Goal: Task Accomplishment & Management: Manage account settings

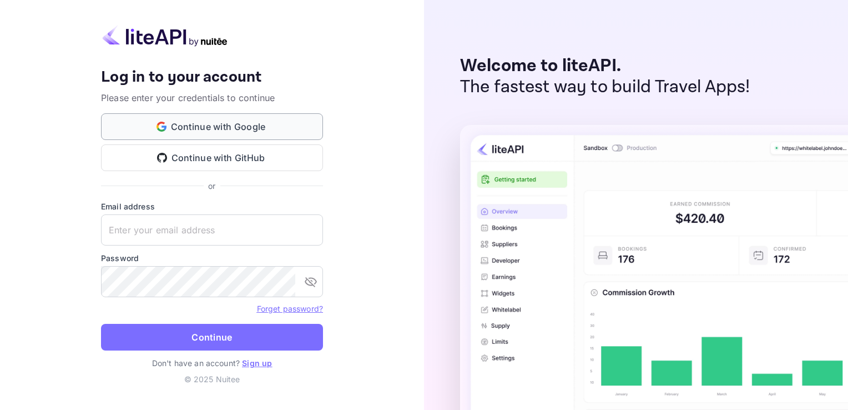
click at [223, 135] on button "Continue with Google" at bounding box center [212, 126] width 222 height 27
click at [260, 357] on p "Don't have an account? Sign up" at bounding box center [212, 363] width 222 height 12
click at [262, 363] on link "Sign up" at bounding box center [257, 362] width 30 height 9
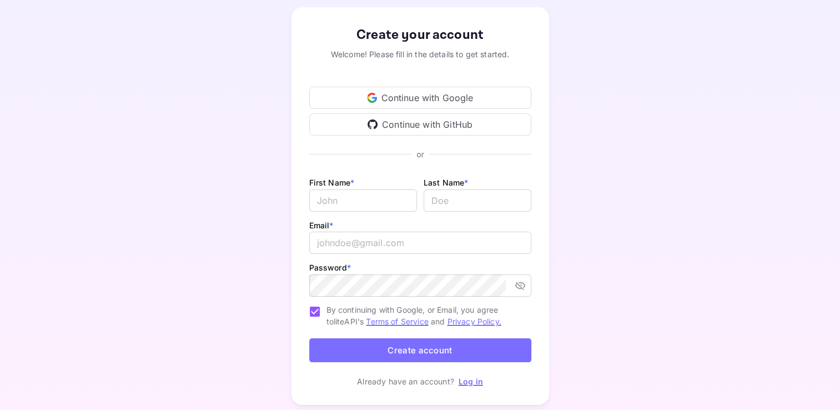
scroll to position [55, 0]
click at [396, 94] on div "Continue with Google" at bounding box center [420, 96] width 222 height 22
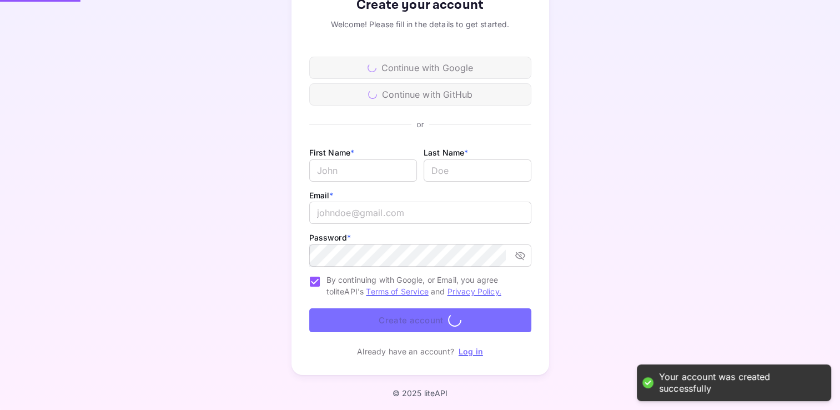
scroll to position [85, 0]
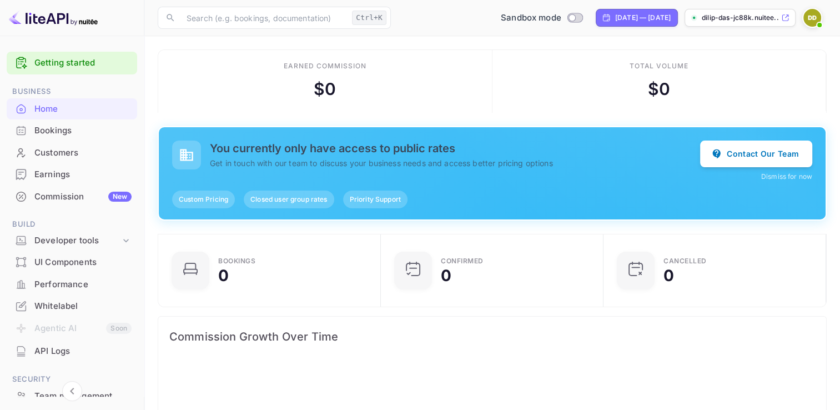
scroll to position [9, 9]
click at [729, 19] on p "dilip-das-jc88k.nuitee..." at bounding box center [739, 18] width 77 height 10
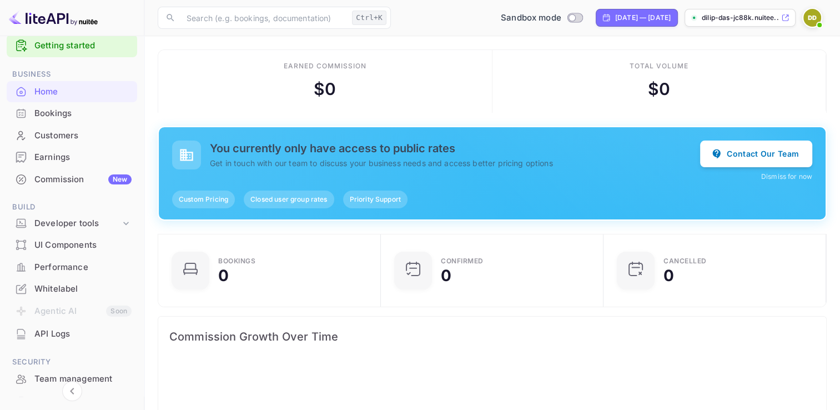
scroll to position [0, 0]
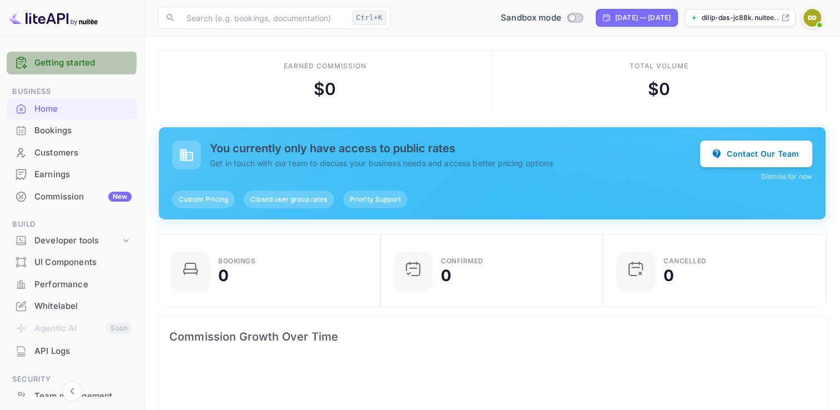
click at [37, 60] on link "Getting started" at bounding box center [82, 63] width 97 height 13
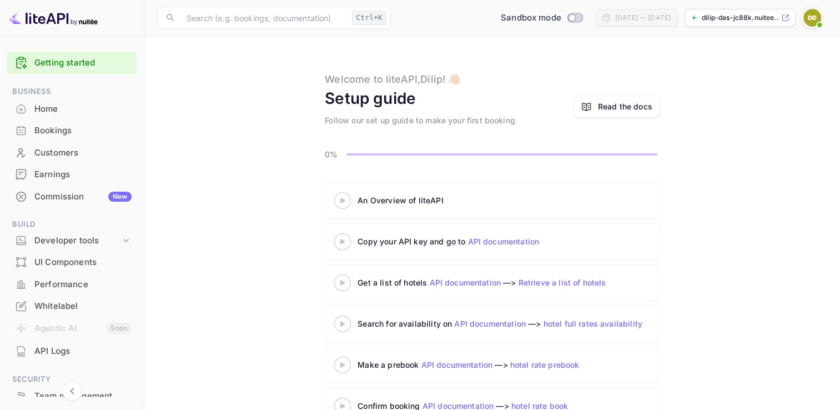
scroll to position [31, 0]
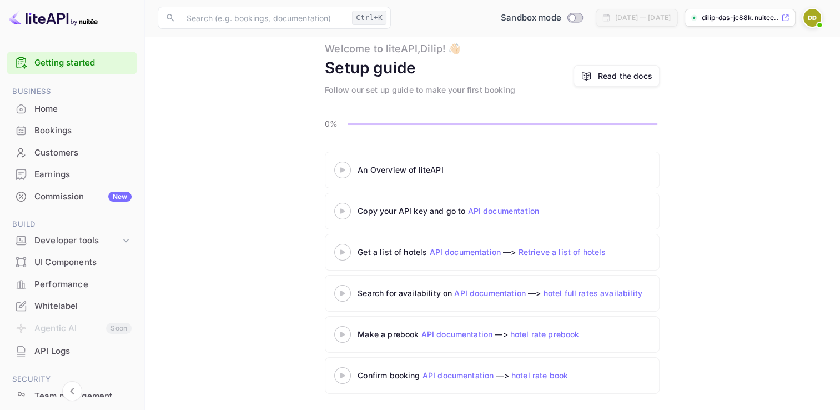
click at [59, 348] on div "API Logs" at bounding box center [82, 351] width 97 height 13
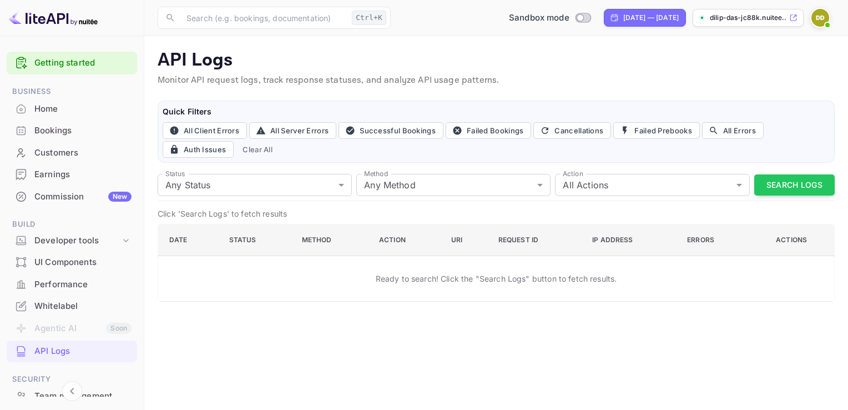
click at [824, 13] on img at bounding box center [820, 18] width 18 height 18
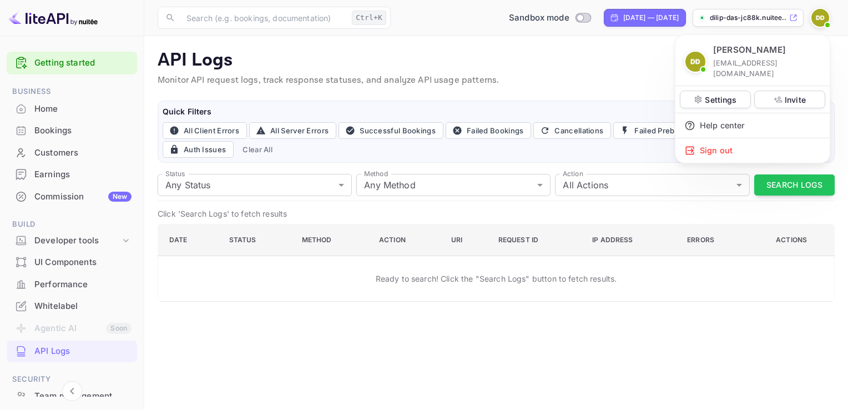
click at [222, 32] on div at bounding box center [424, 205] width 848 height 410
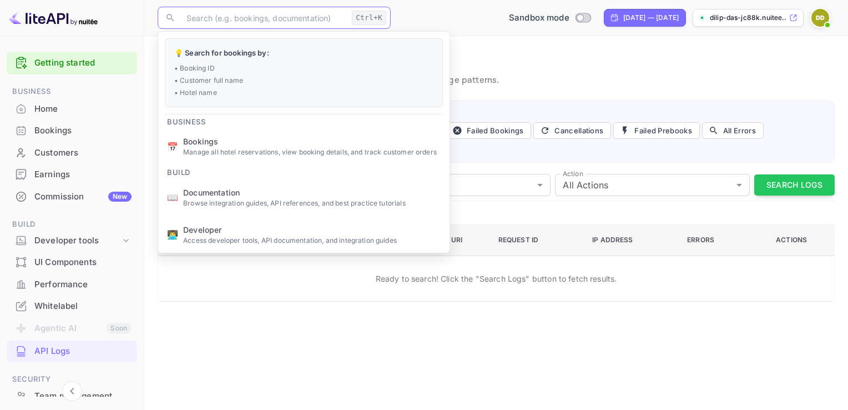
click at [223, 16] on input "text" at bounding box center [264, 18] width 168 height 22
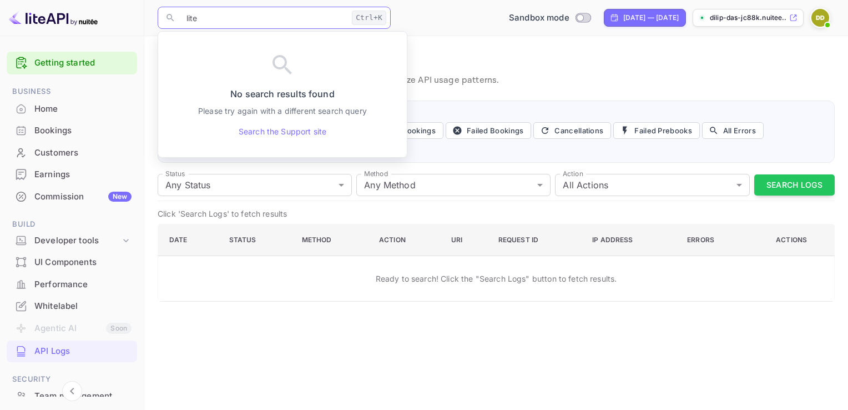
type input "lite"
click at [43, 110] on div "Home" at bounding box center [82, 109] width 97 height 13
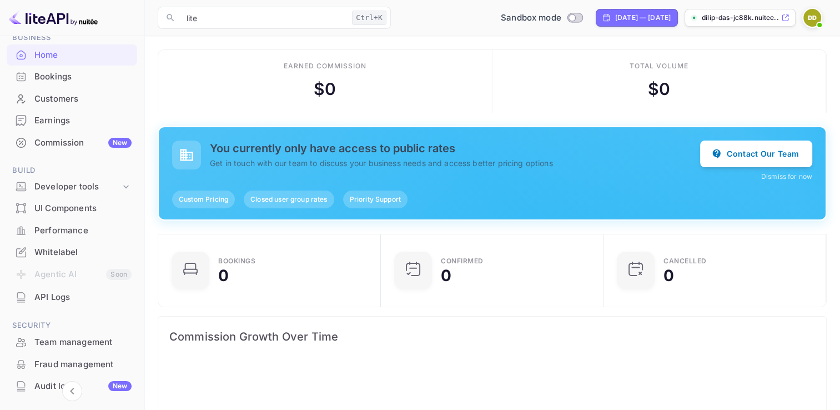
scroll to position [55, 0]
click at [76, 184] on div "Developer tools" at bounding box center [77, 185] width 86 height 13
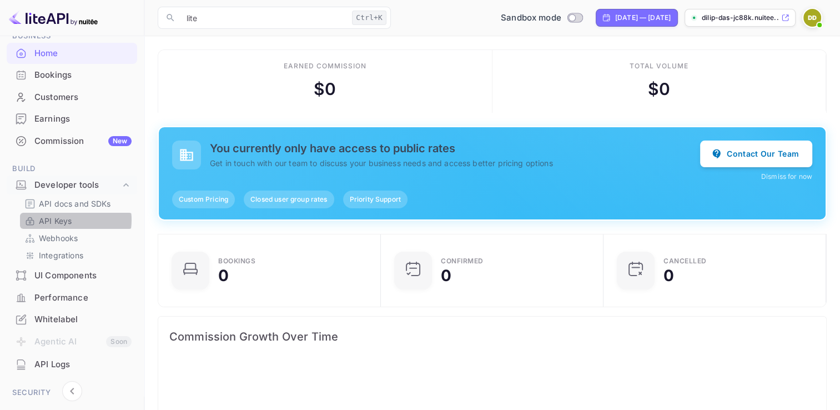
click at [67, 220] on p "API Keys" at bounding box center [55, 221] width 33 height 12
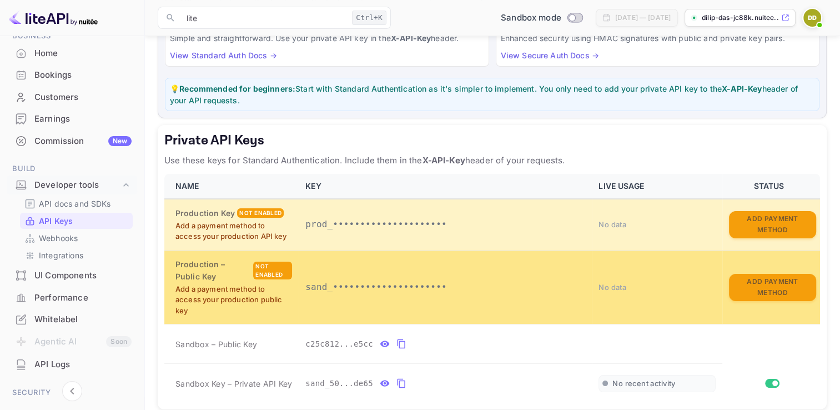
scroll to position [67, 0]
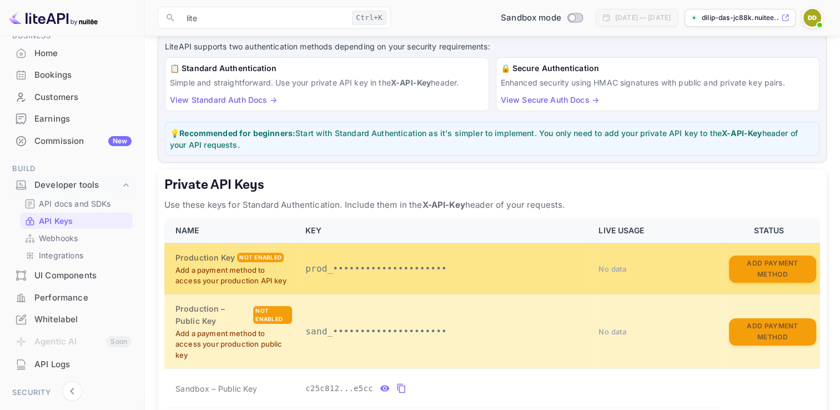
click at [329, 271] on p "prod_•••••••••••••••••••••" at bounding box center [445, 268] width 280 height 13
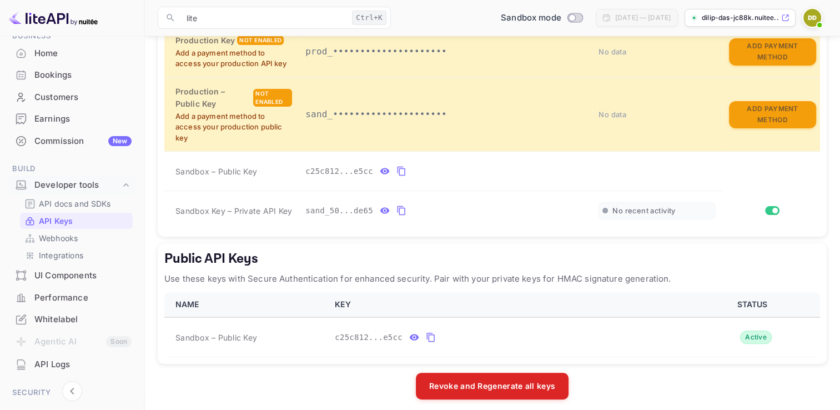
scroll to position [289, 0]
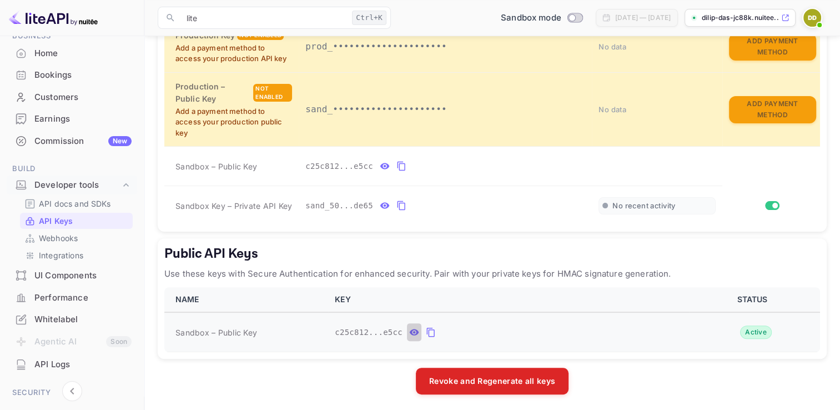
click at [410, 330] on icon "public api keys table" at bounding box center [414, 332] width 9 height 6
click at [532, 331] on icon "public api keys table" at bounding box center [537, 331] width 10 height 13
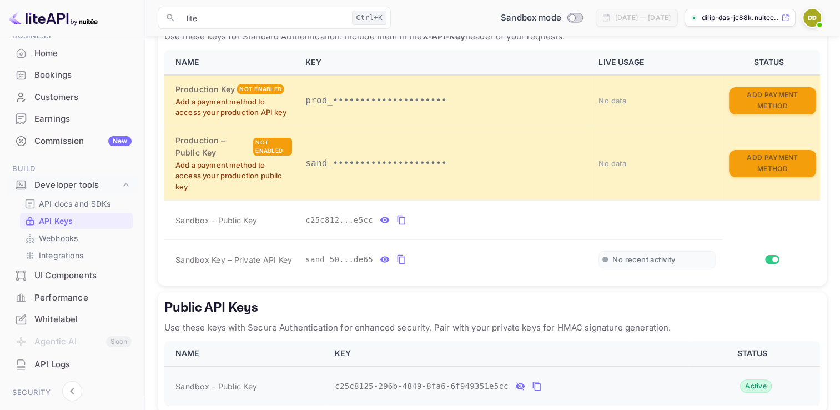
scroll to position [234, 0]
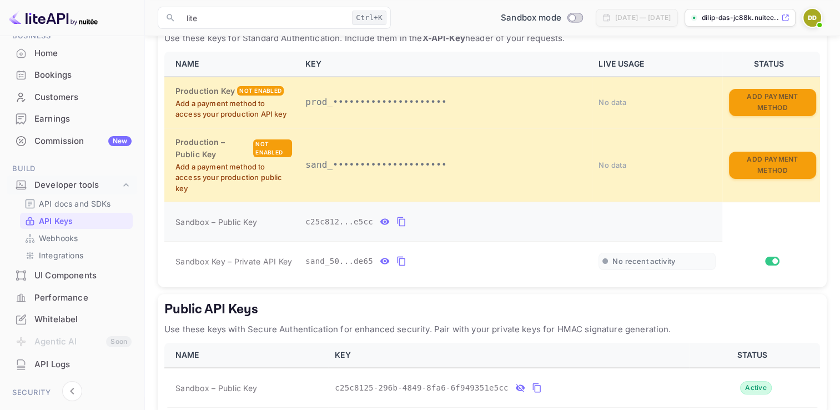
click at [380, 221] on icon "private api keys table" at bounding box center [384, 222] width 9 height 6
click at [380, 258] on icon "private api keys table" at bounding box center [385, 260] width 10 height 13
click at [526, 259] on icon "private api keys table" at bounding box center [531, 260] width 10 height 13
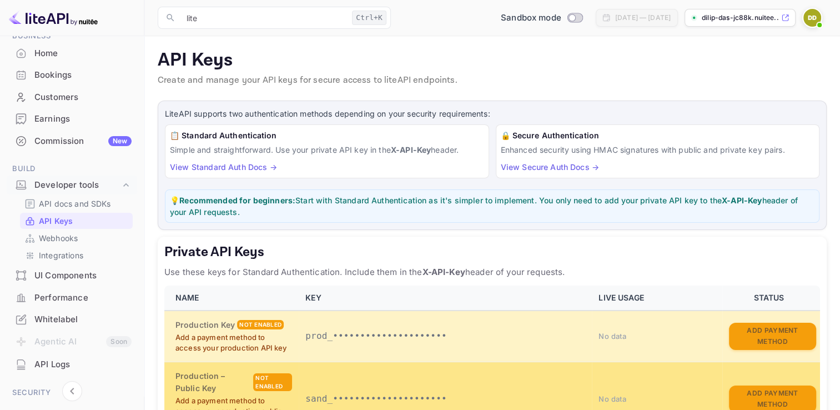
scroll to position [0, 0]
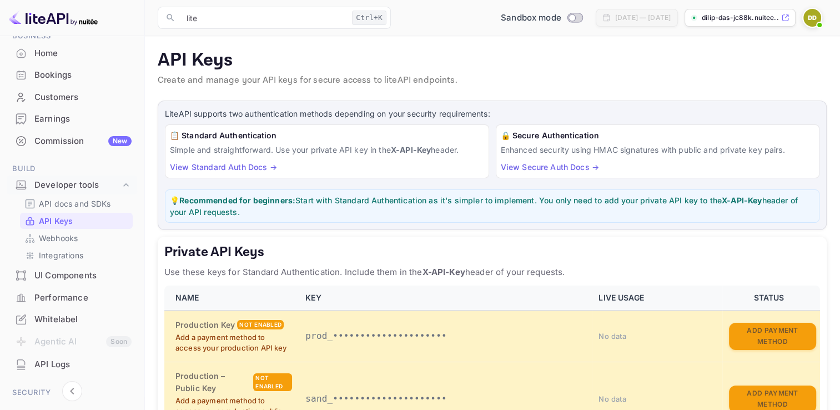
click at [81, 224] on link "API Keys" at bounding box center [76, 221] width 104 height 12
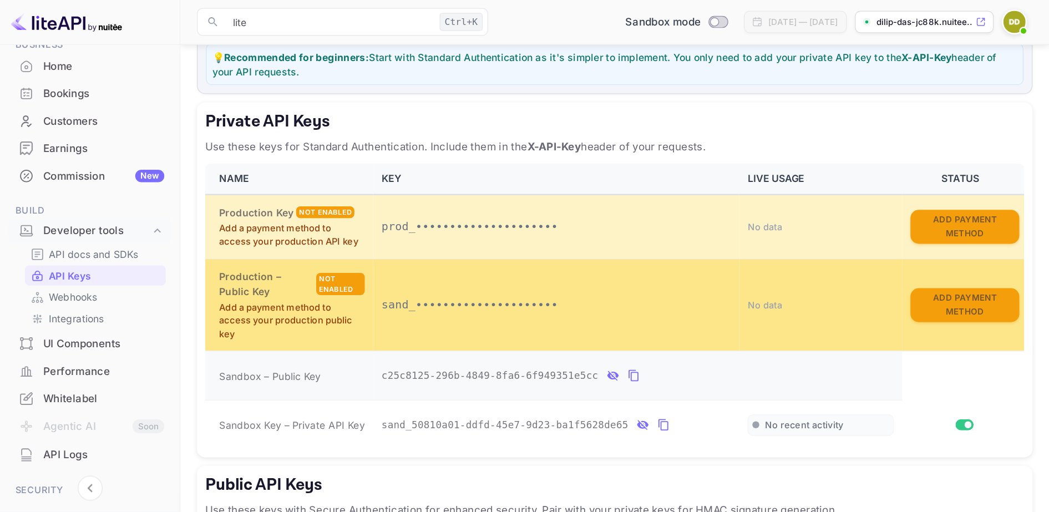
scroll to position [55, 0]
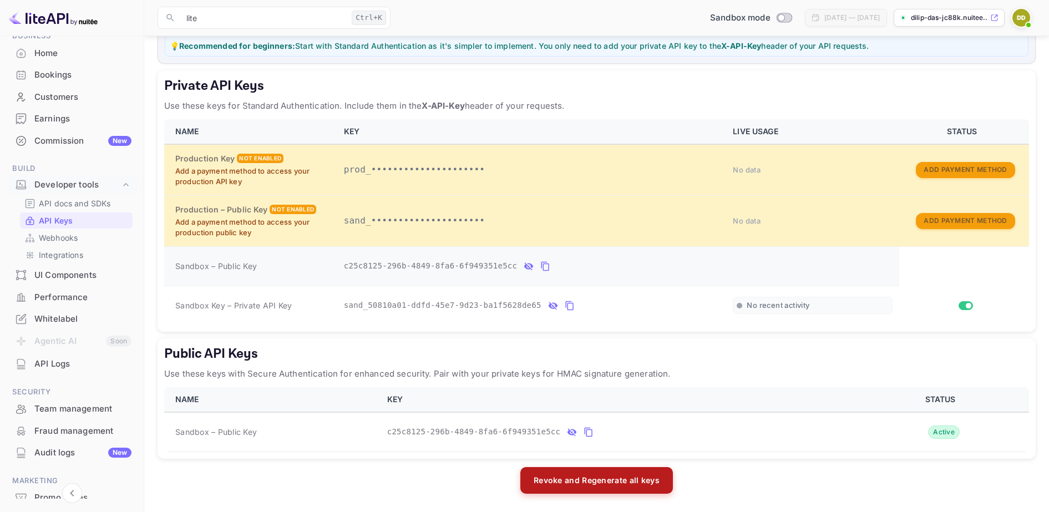
click at [599, 409] on button "Revoke and Regenerate all keys" at bounding box center [597, 480] width 153 height 27
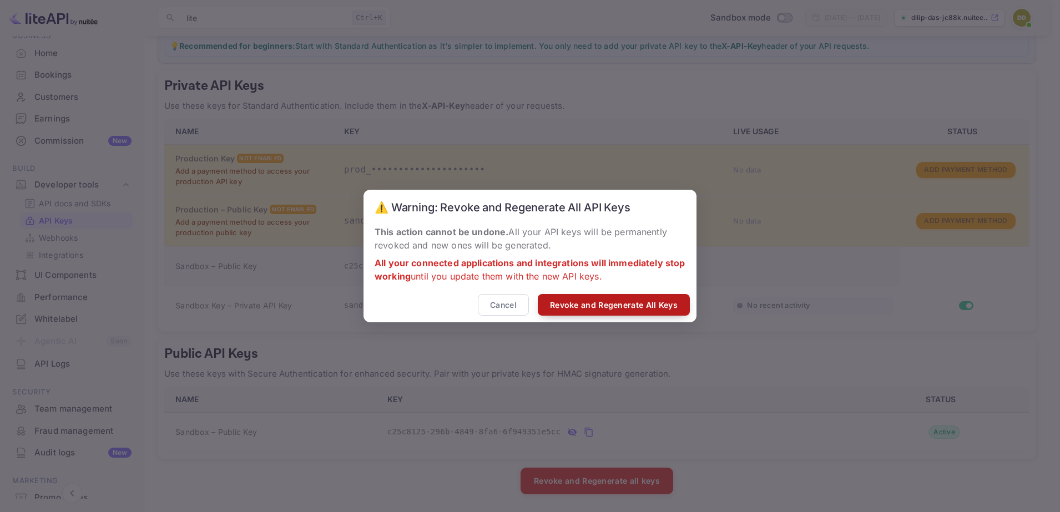
click at [579, 301] on button "Revoke and Regenerate All Keys" at bounding box center [614, 305] width 152 height 22
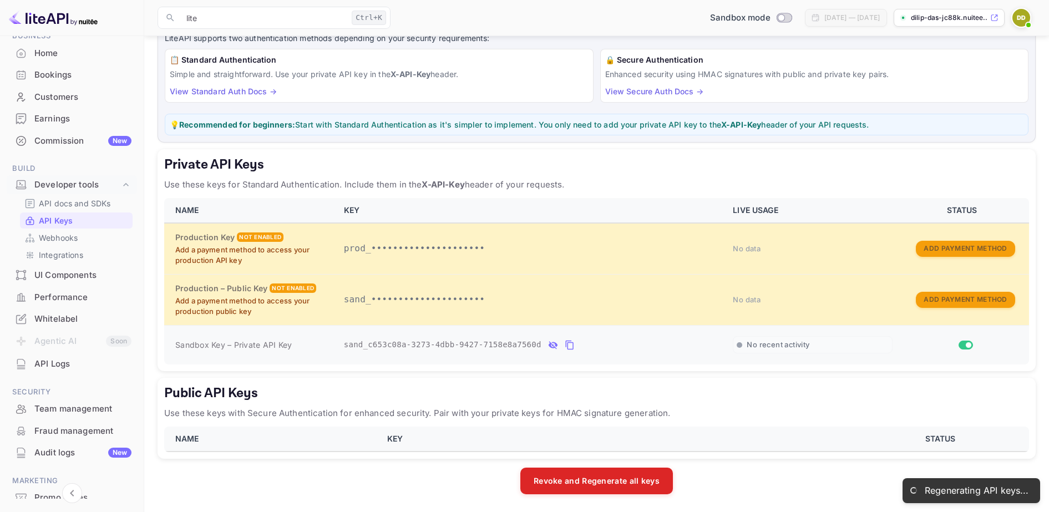
scroll to position [75, 0]
click at [566, 346] on icon "private api keys table" at bounding box center [570, 345] width 8 height 9
click at [548, 347] on icon "private api keys table" at bounding box center [553, 345] width 10 height 13
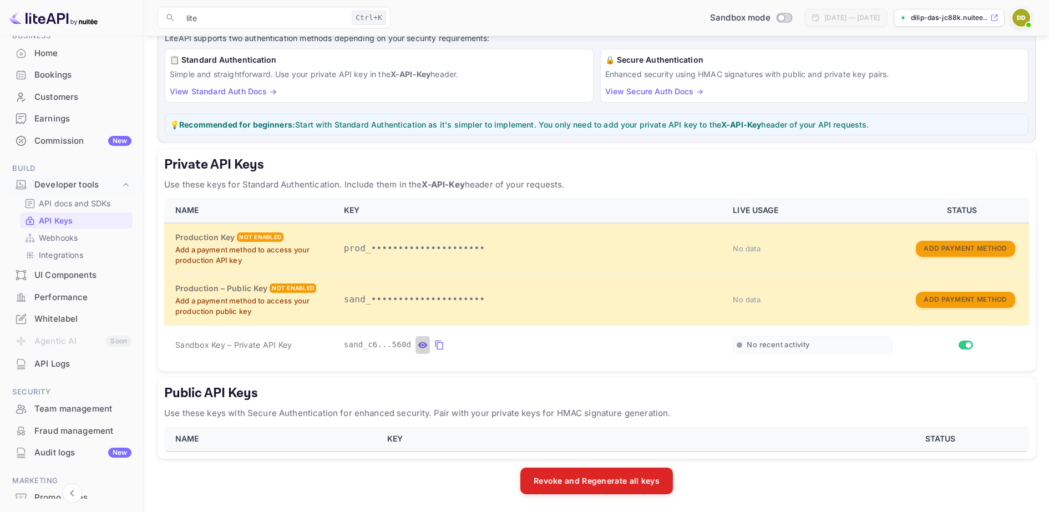
click at [418, 341] on icon "private api keys table" at bounding box center [423, 345] width 10 height 13
